Goal: Task Accomplishment & Management: Use online tool/utility

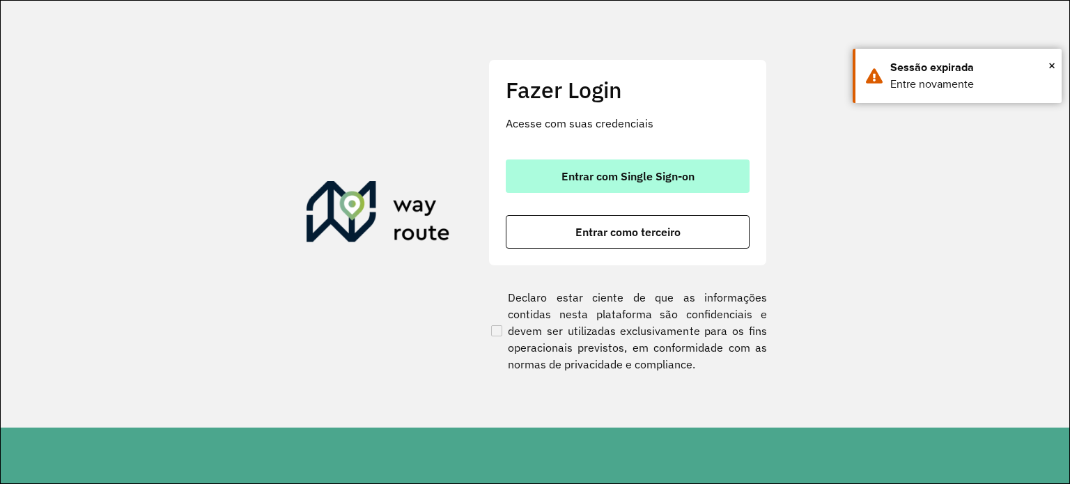
click at [534, 169] on button "Entrar com Single Sign-on" at bounding box center [628, 175] width 244 height 33
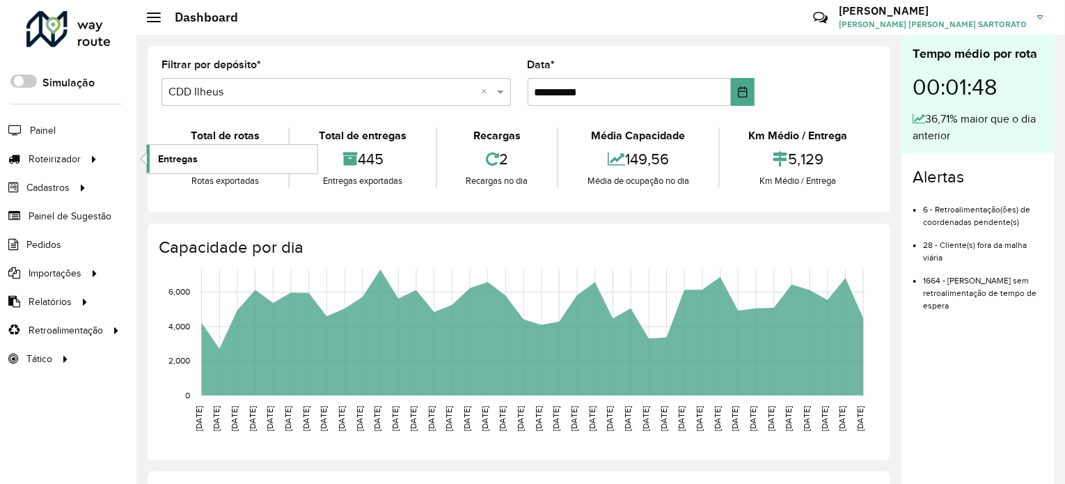
click at [178, 162] on span "Entregas" at bounding box center [178, 159] width 40 height 15
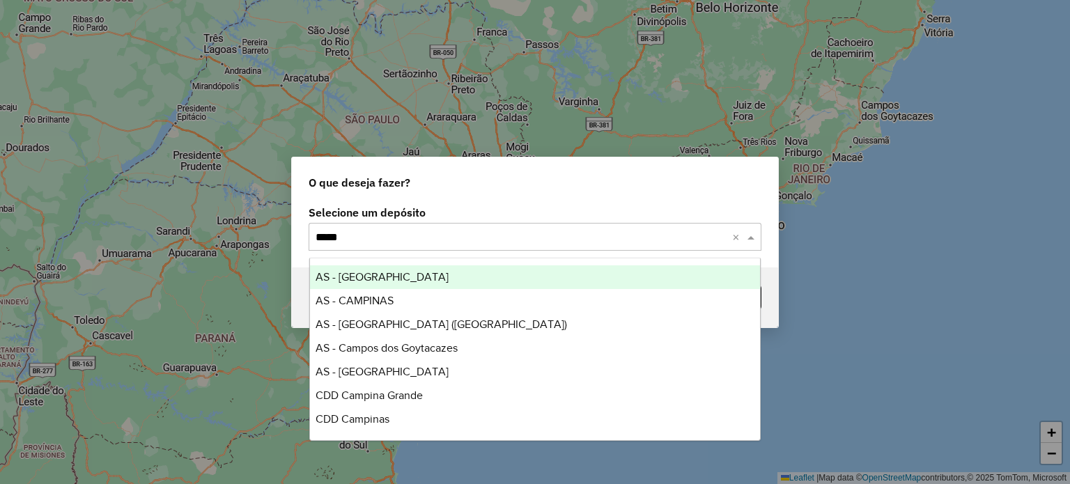
type input "******"
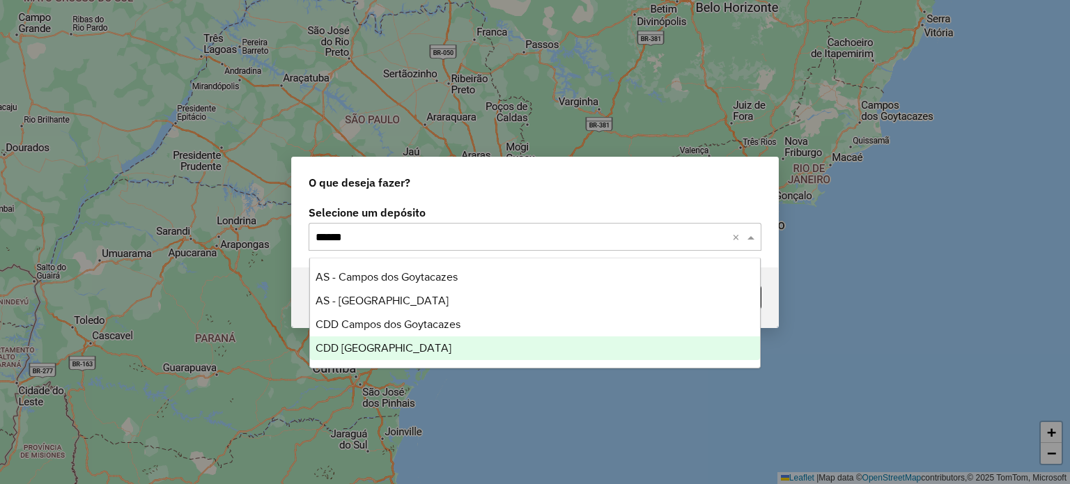
click at [385, 347] on span "CDD [GEOGRAPHIC_DATA]" at bounding box center [383, 348] width 136 height 12
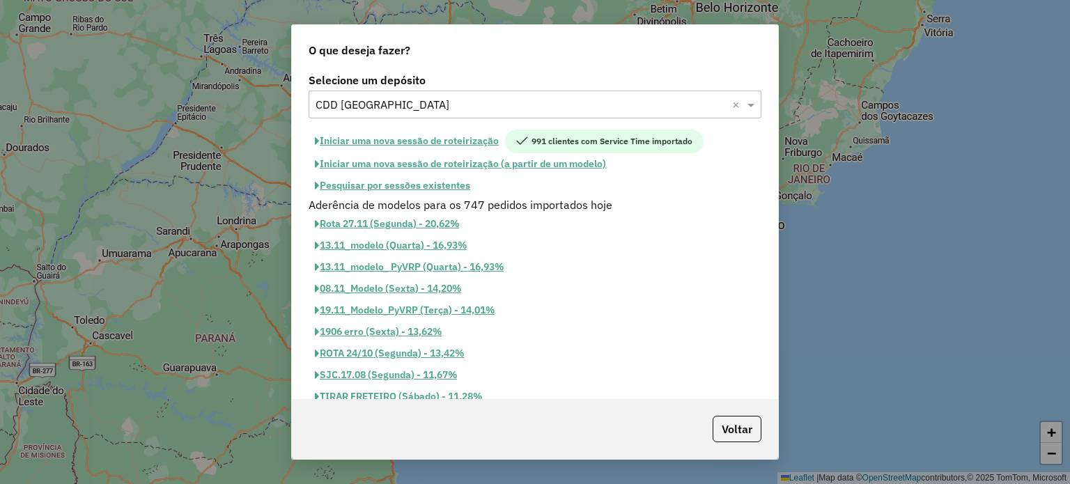
click at [407, 188] on button "Pesquisar por sessões existentes" at bounding box center [392, 186] width 168 height 22
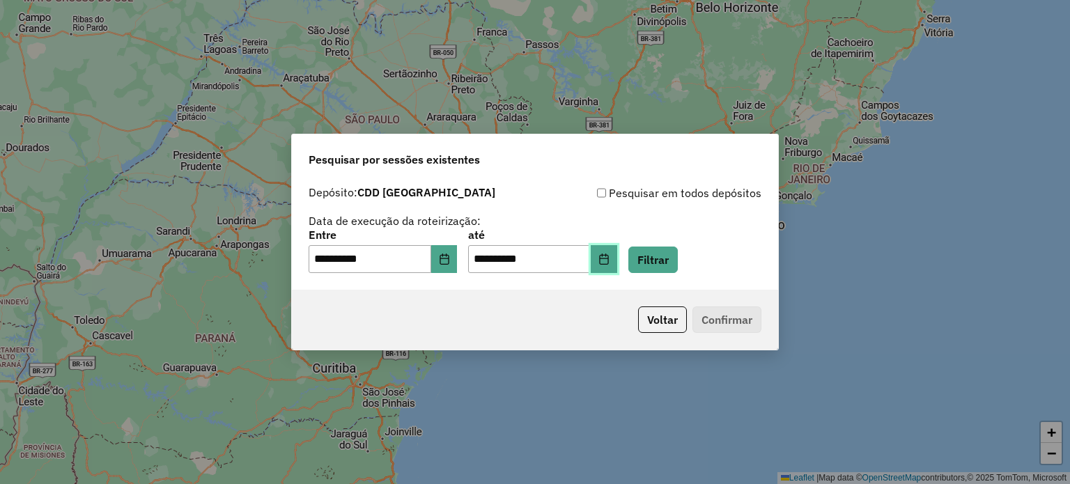
click at [609, 261] on icon "Choose Date" at bounding box center [603, 258] width 11 height 11
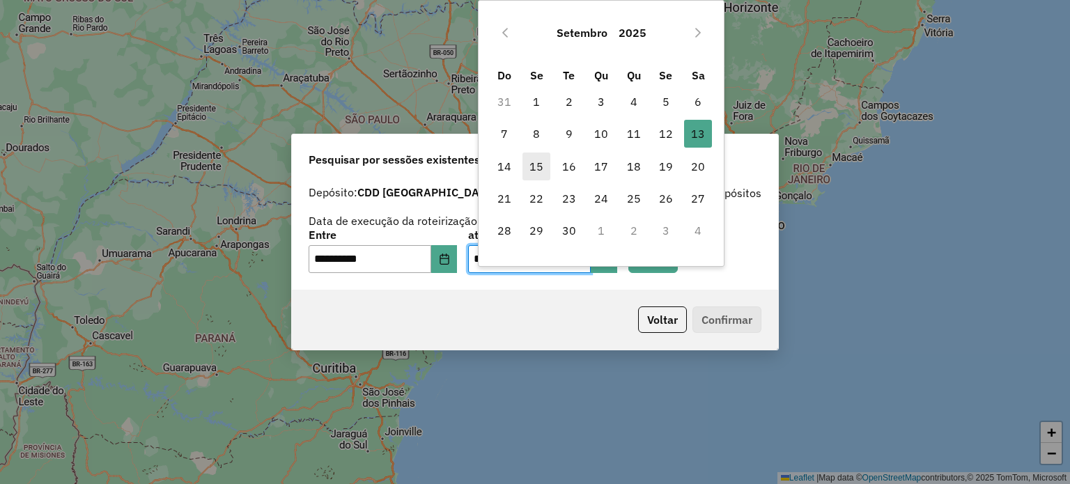
click at [540, 159] on span "15" at bounding box center [536, 167] width 28 height 28
type input "**********"
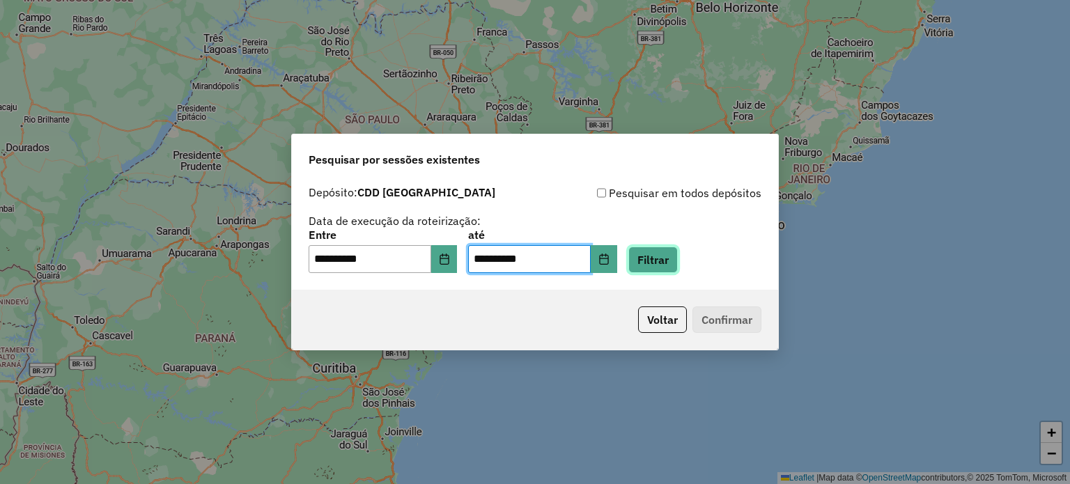
click at [674, 257] on button "Filtrar" at bounding box center [652, 260] width 49 height 26
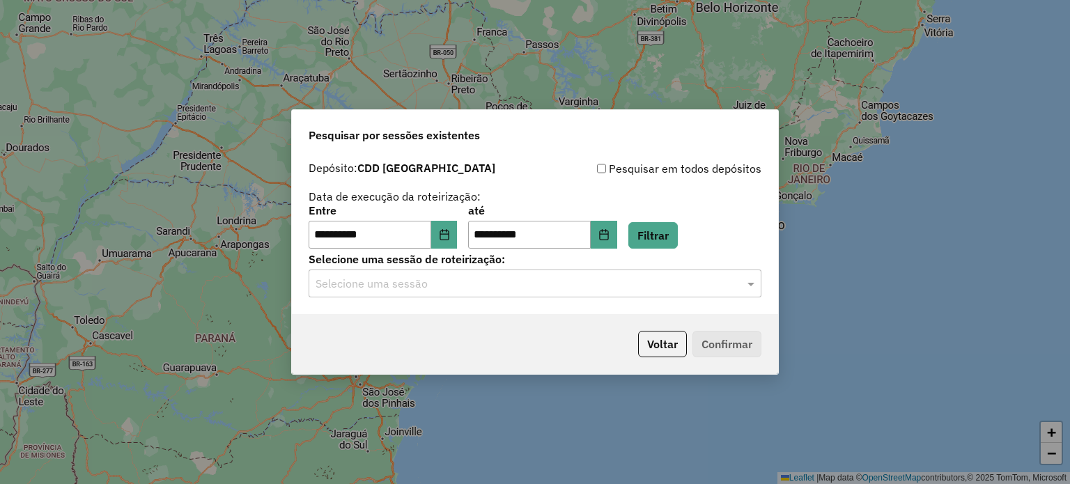
click at [443, 293] on div "Selecione uma sessão" at bounding box center [534, 283] width 453 height 28
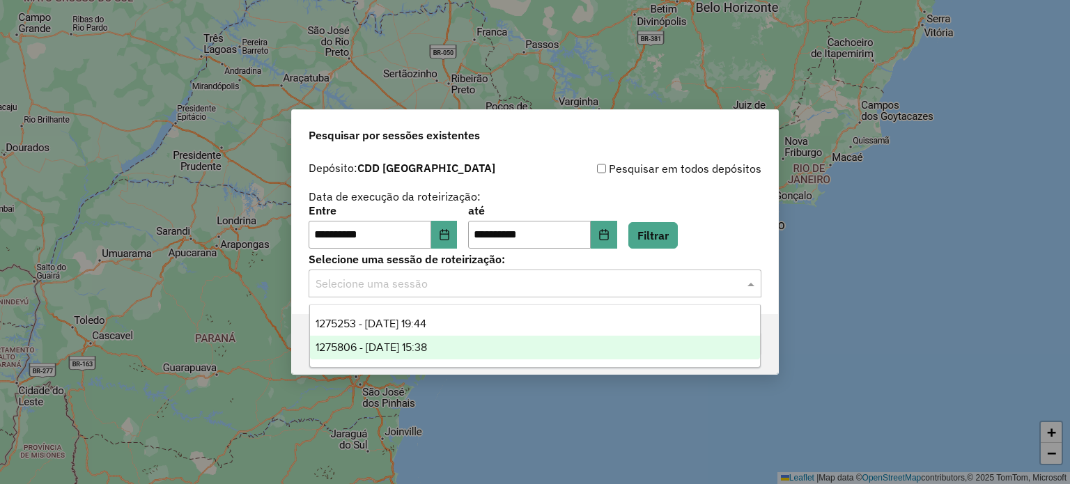
click at [427, 347] on span "1275806 - 15/09/2025 15:38" at bounding box center [370, 347] width 111 height 12
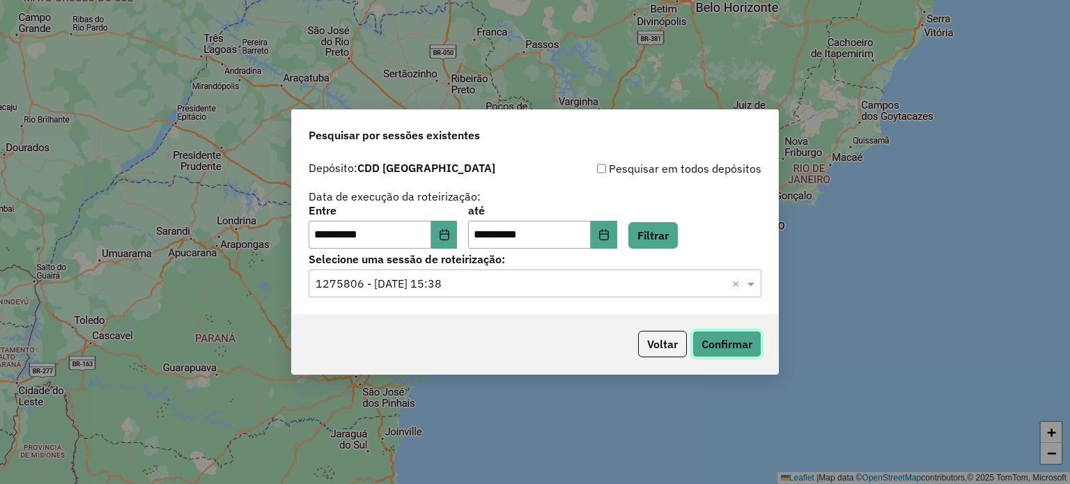
click at [732, 342] on button "Confirmar" at bounding box center [726, 344] width 69 height 26
